Goal: Navigation & Orientation: Find specific page/section

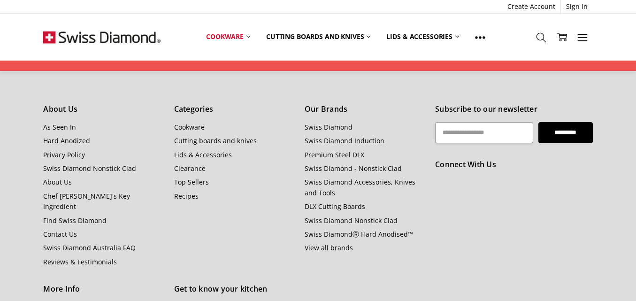
scroll to position [1052, 0]
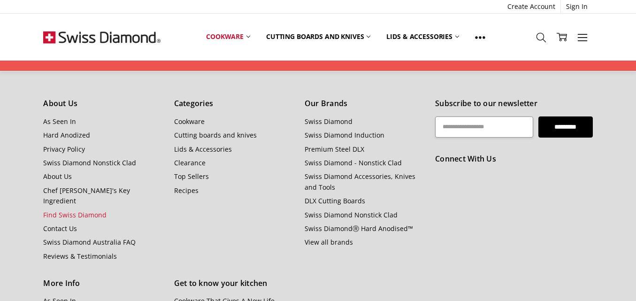
click at [91, 210] on link "Find Swiss Diamond" at bounding box center [74, 214] width 63 height 9
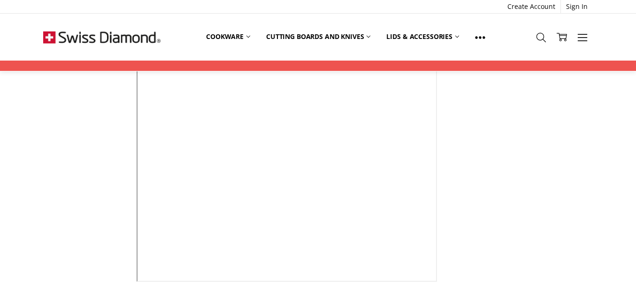
scroll to position [173, 0]
